Goal: Information Seeking & Learning: Learn about a topic

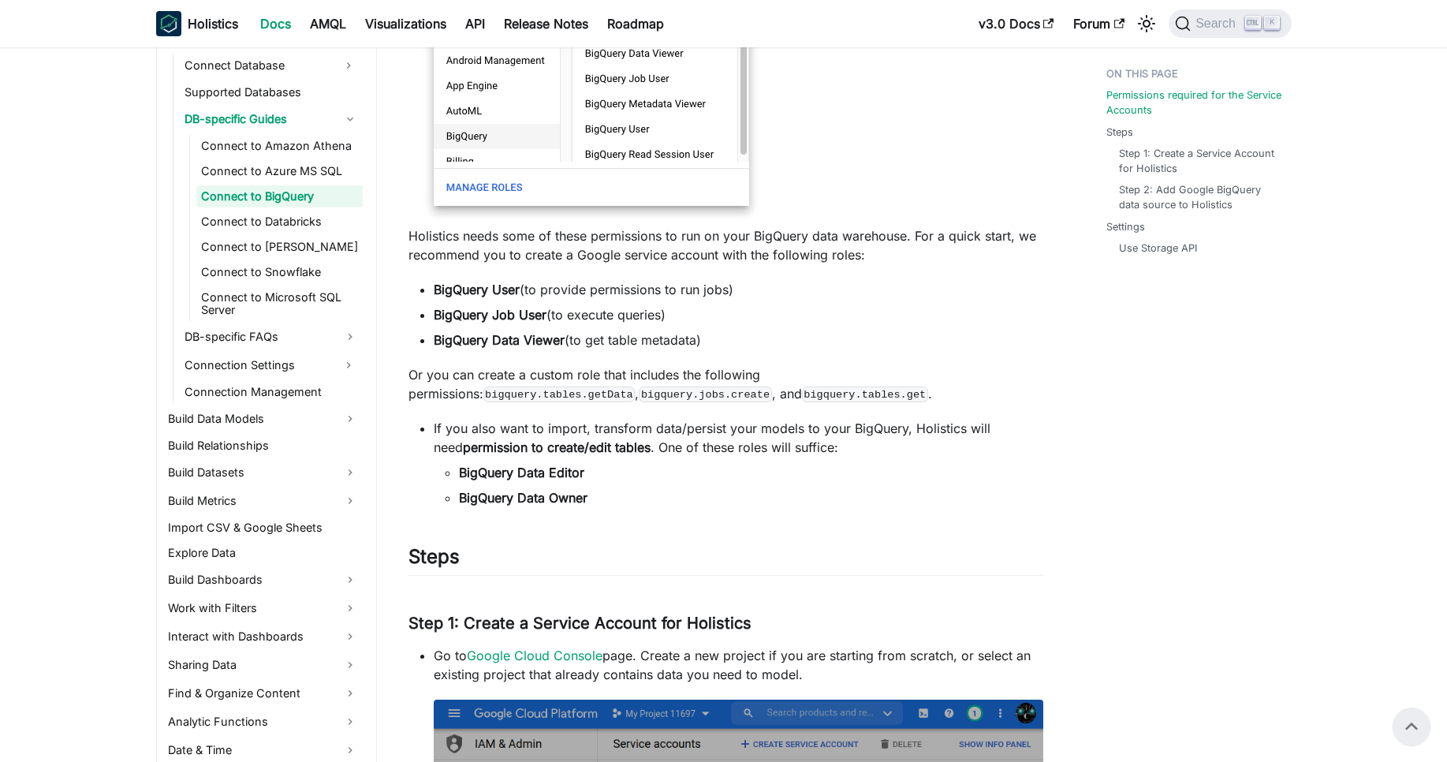
scroll to position [341, 0]
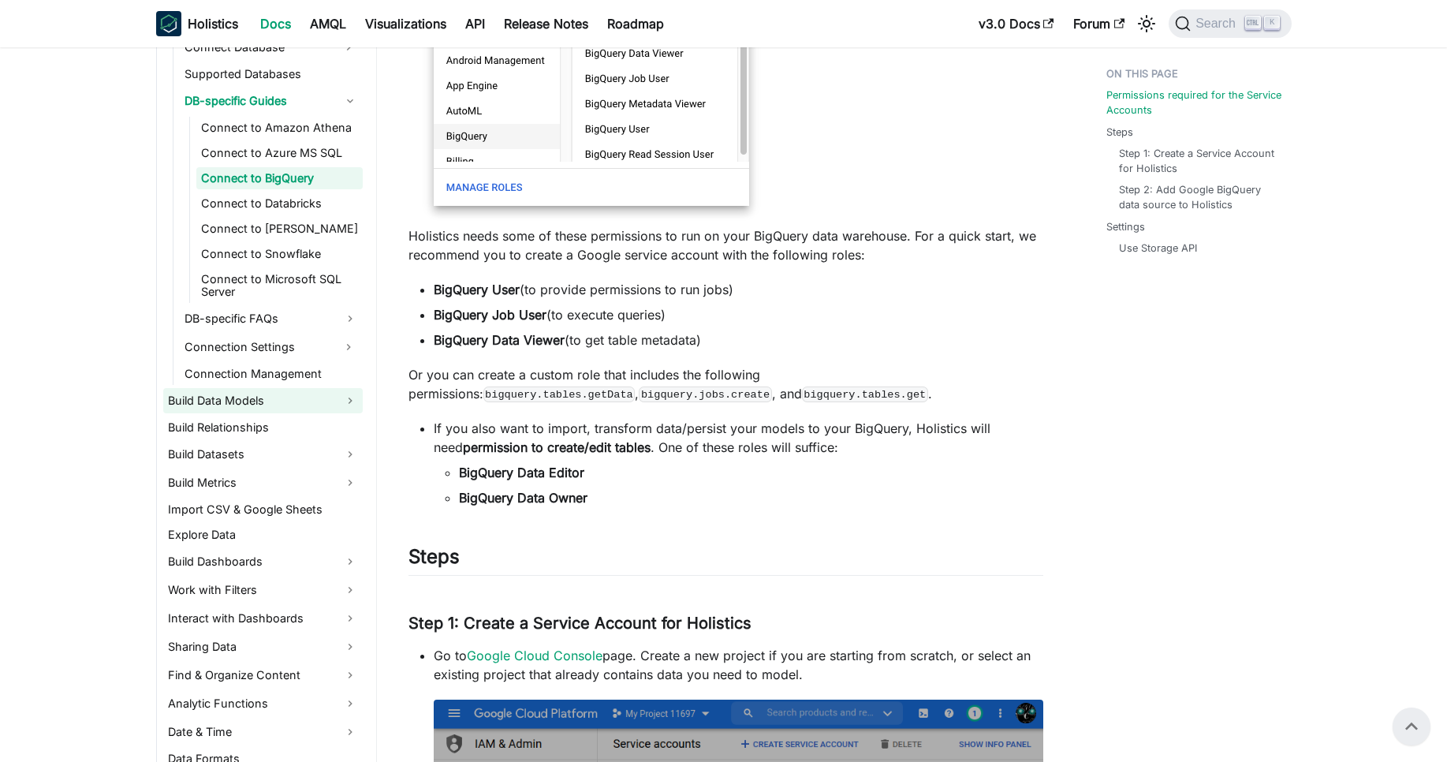
click at [292, 405] on link "Build Data Models" at bounding box center [263, 400] width 200 height 25
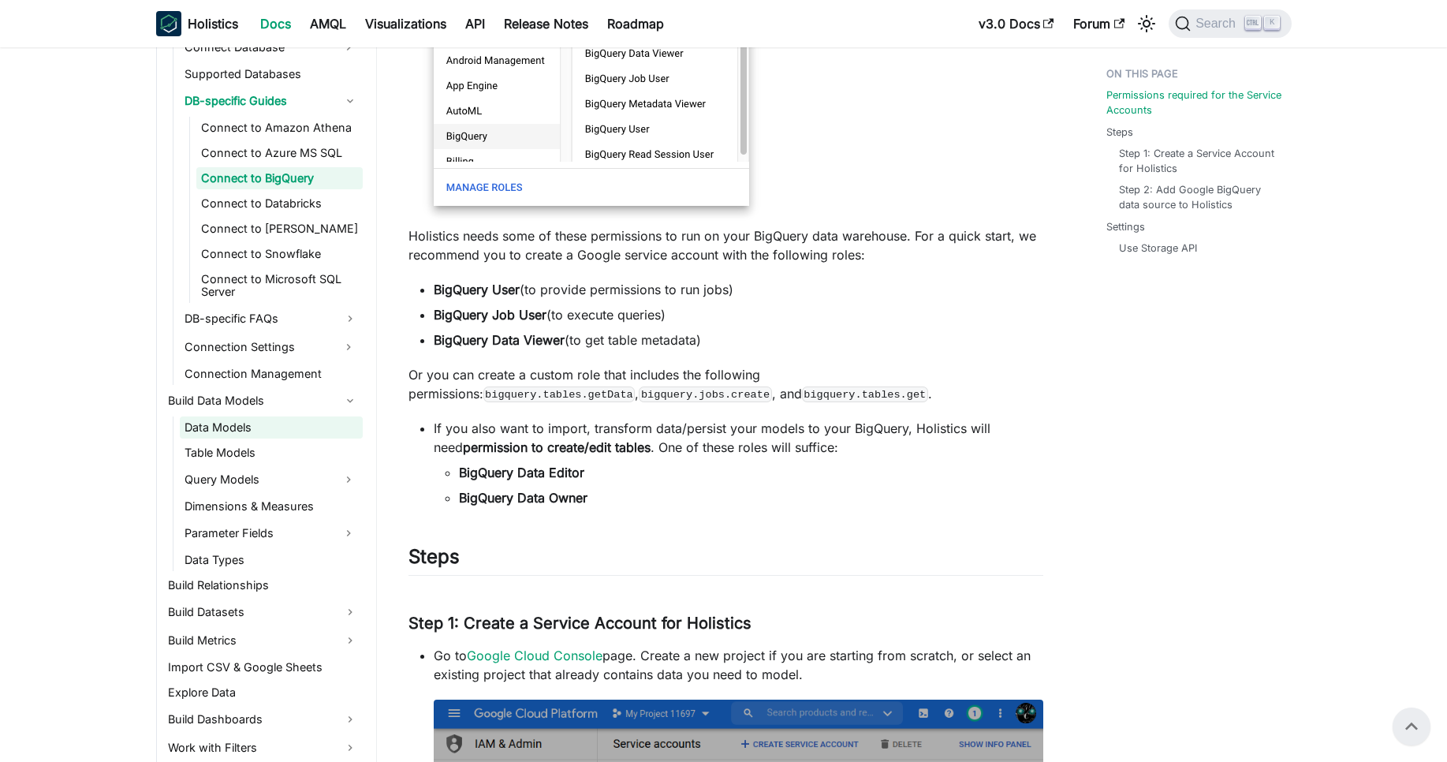
click at [265, 426] on link "Data Models" at bounding box center [271, 427] width 183 height 22
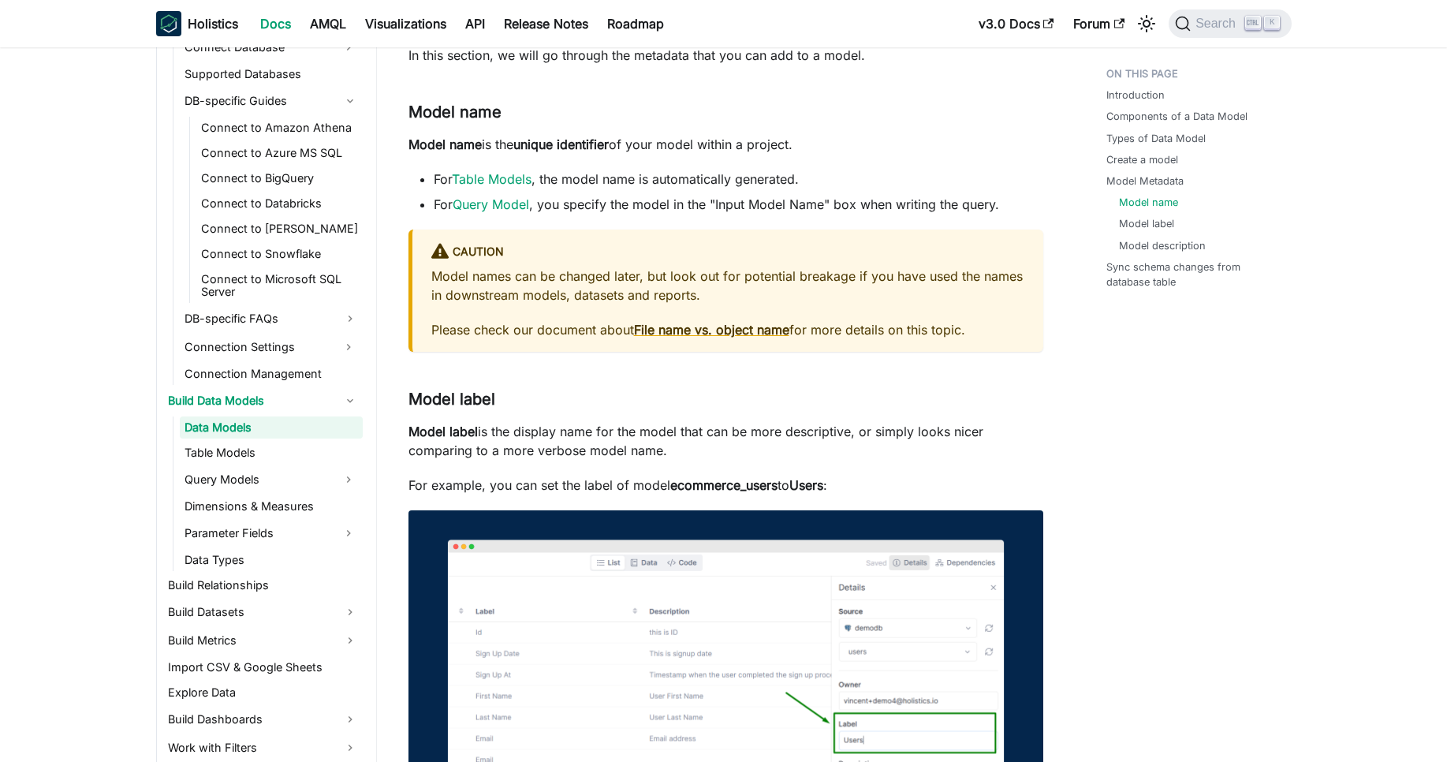
scroll to position [2799, 0]
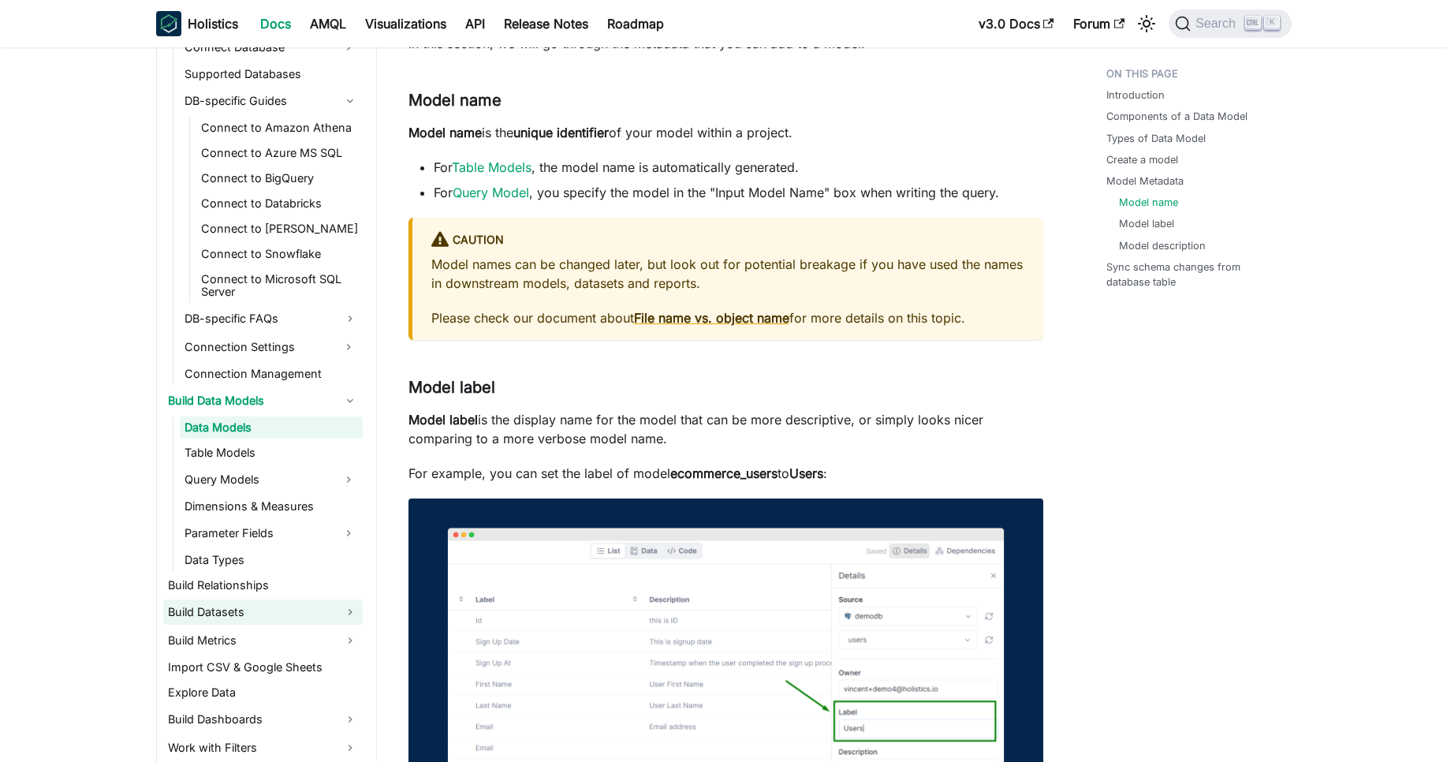
click at [222, 618] on link "Build Datasets" at bounding box center [263, 611] width 200 height 25
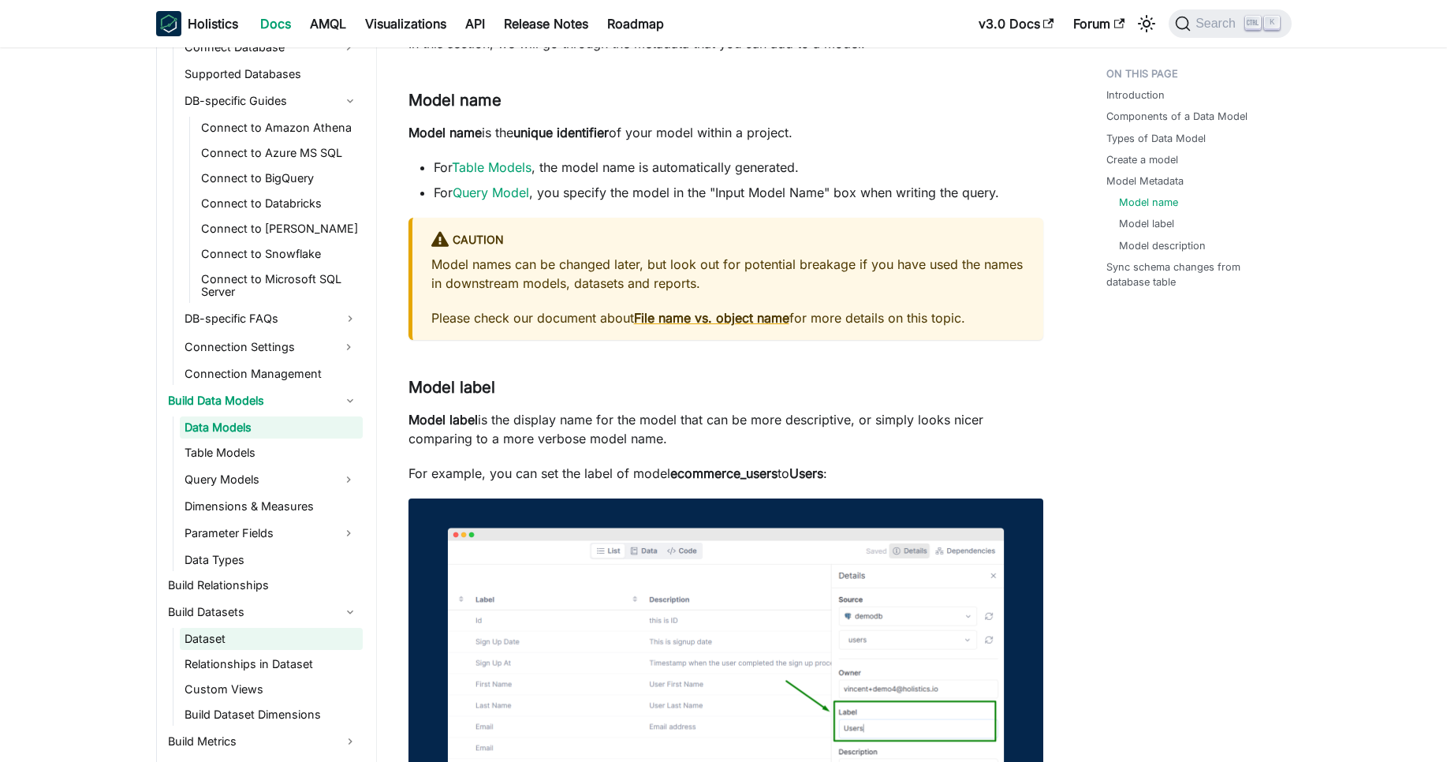
click at [226, 632] on link "Dataset" at bounding box center [271, 639] width 183 height 22
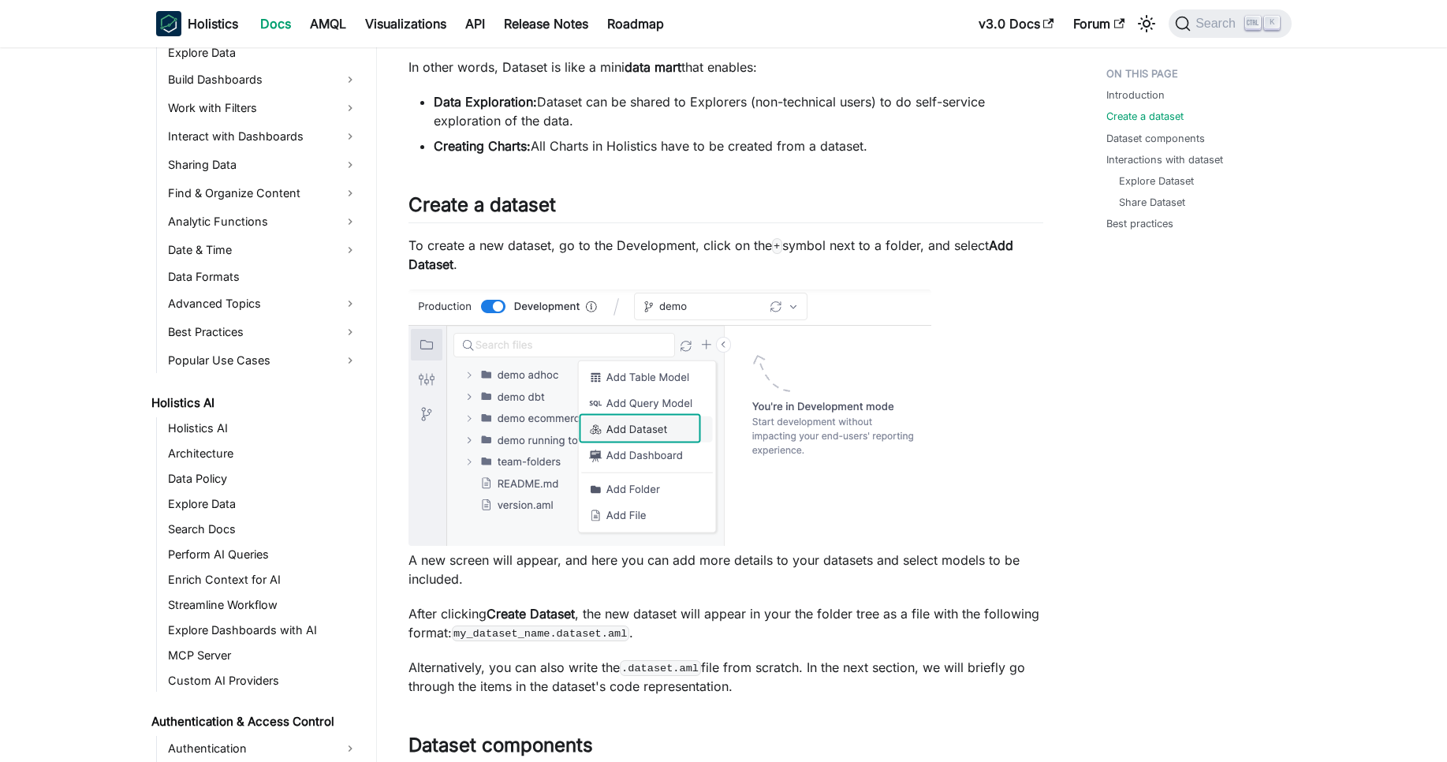
scroll to position [351, 0]
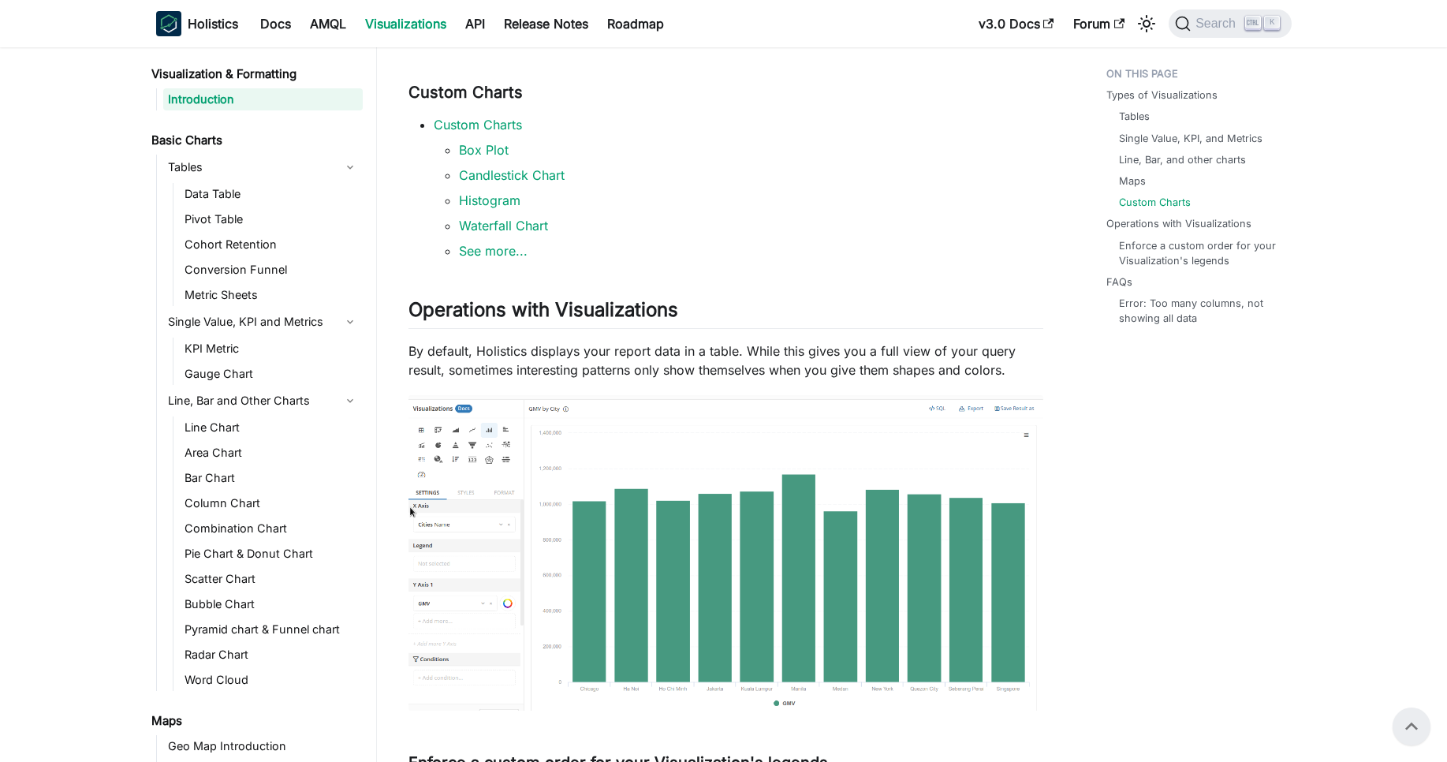
scroll to position [997, 0]
